Goal: Information Seeking & Learning: Learn about a topic

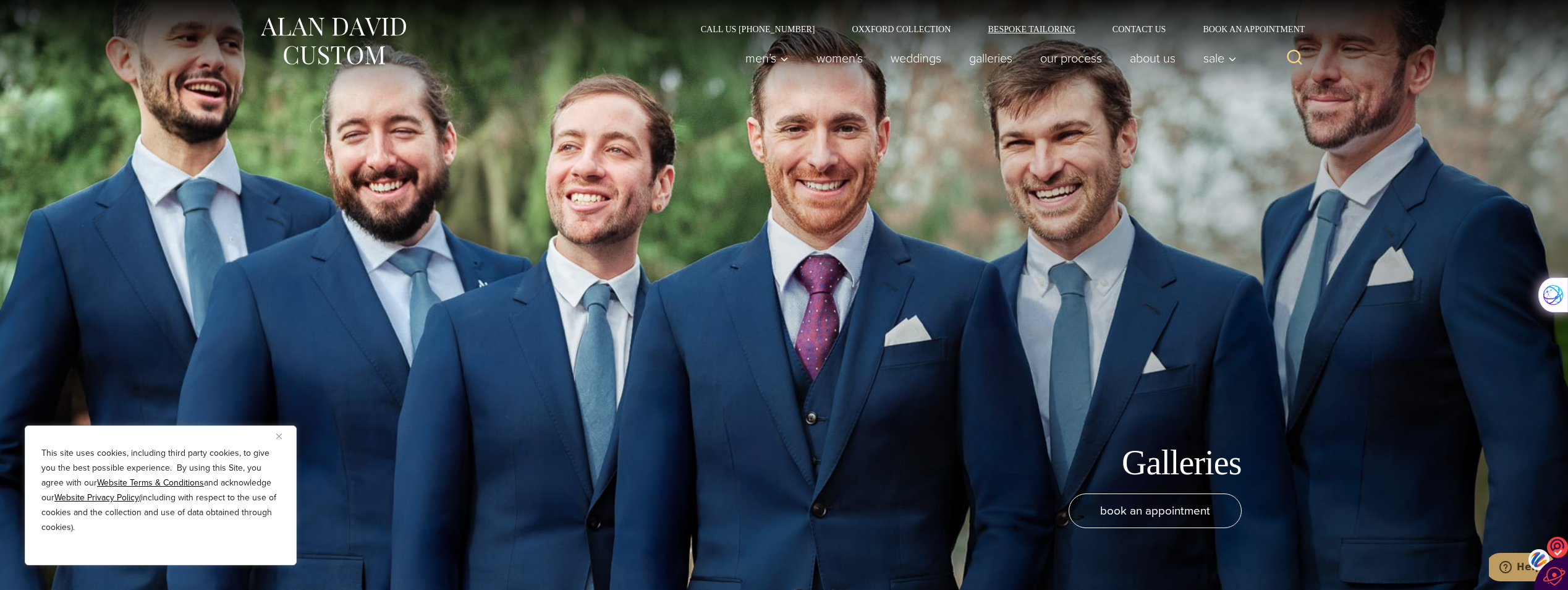
click at [1024, 29] on link "Bespoke Tailoring" at bounding box center [1031, 29] width 124 height 8
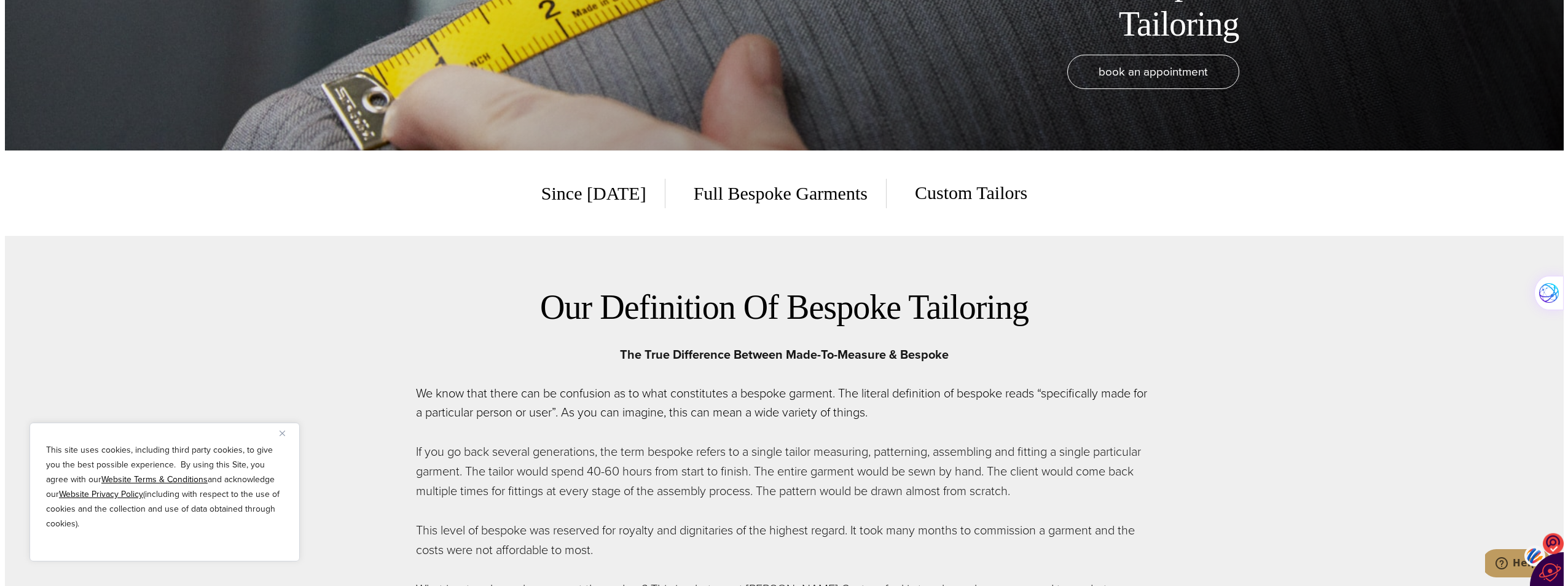
scroll to position [245, 0]
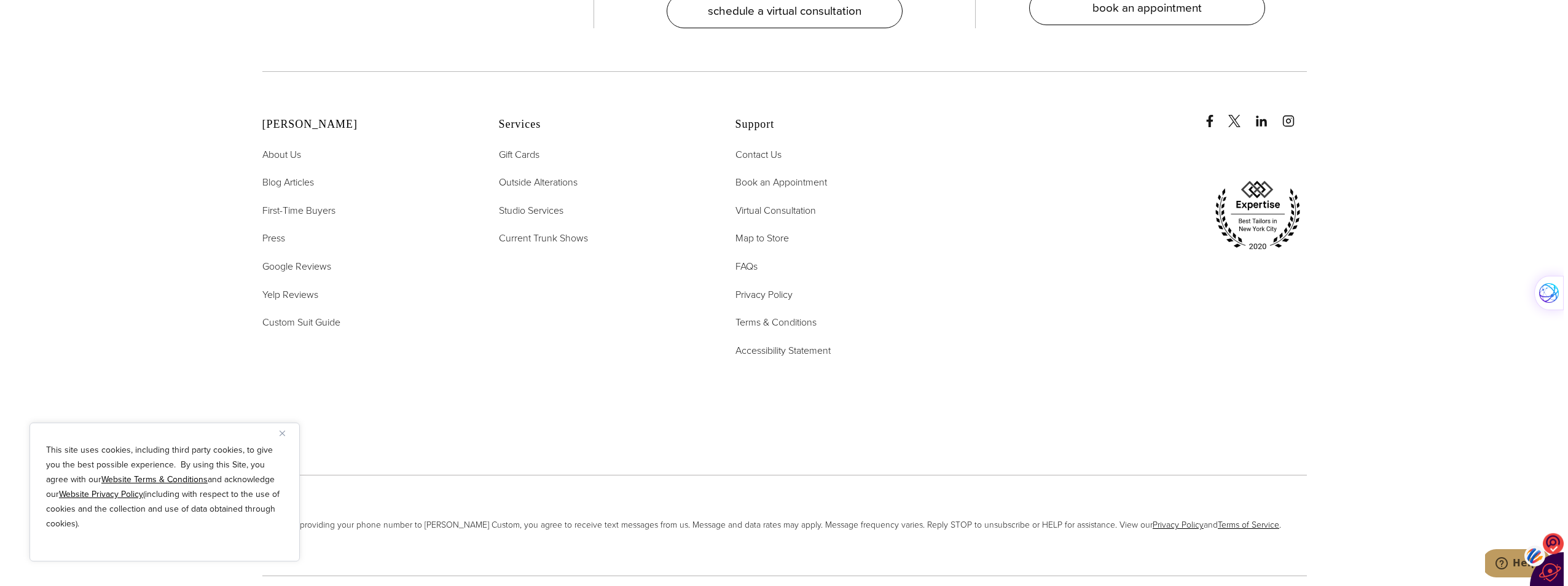
scroll to position [5563, 0]
